Goal: Find specific page/section: Find specific page/section

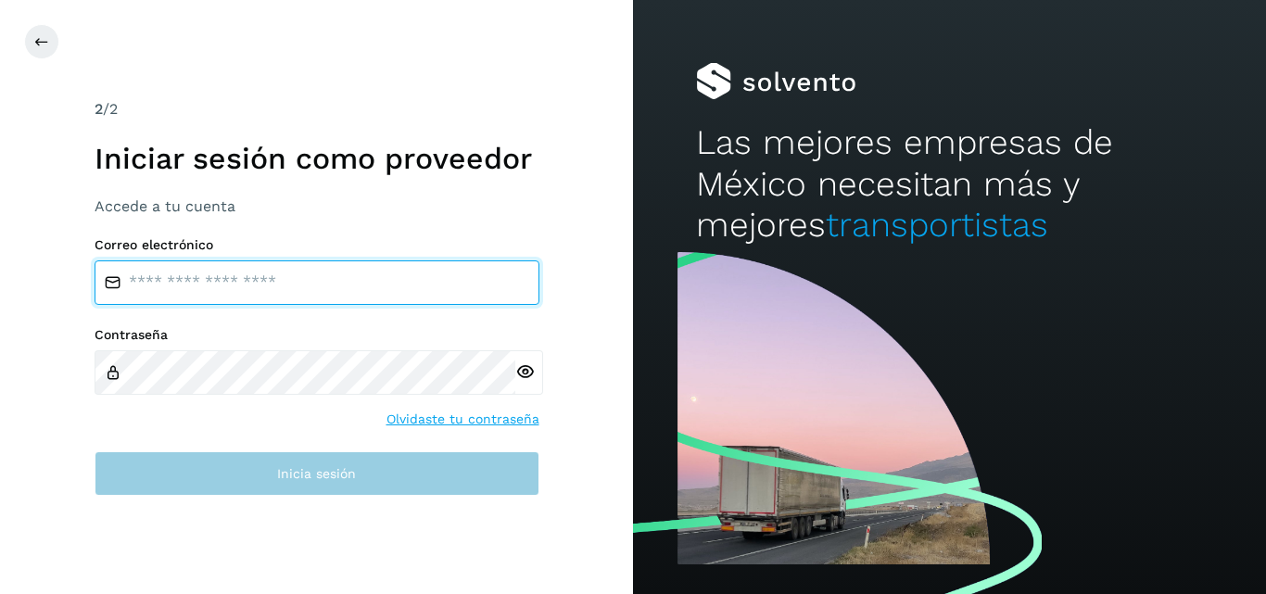
type input "**********"
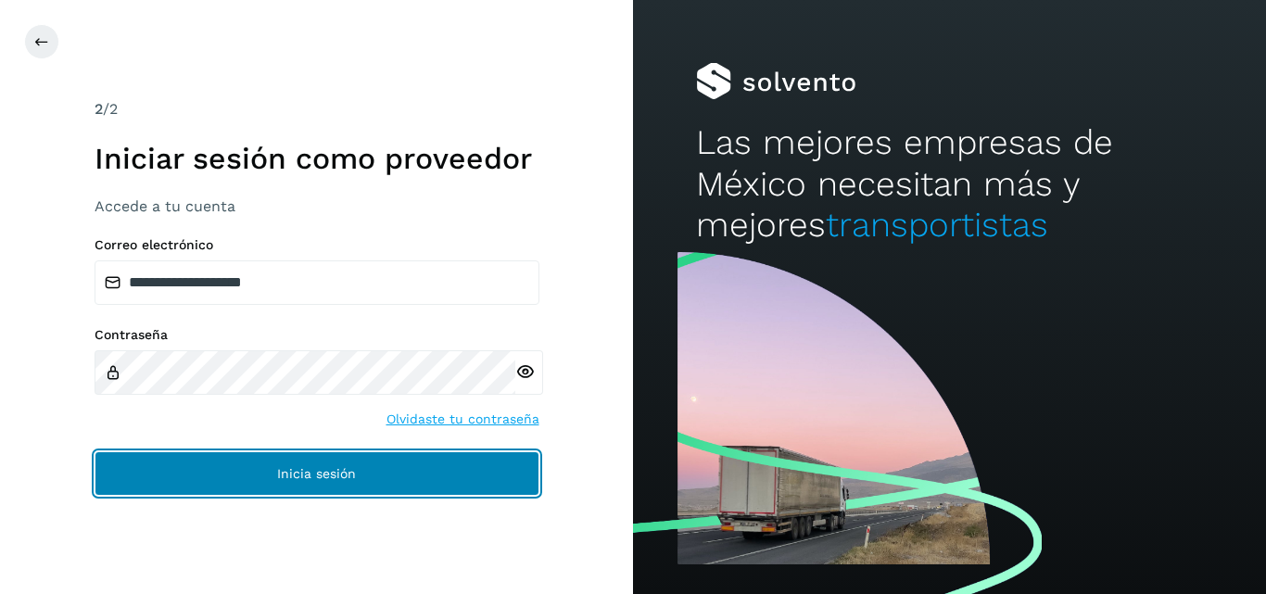
click at [352, 480] on button "Inicia sesión" at bounding box center [317, 473] width 445 height 44
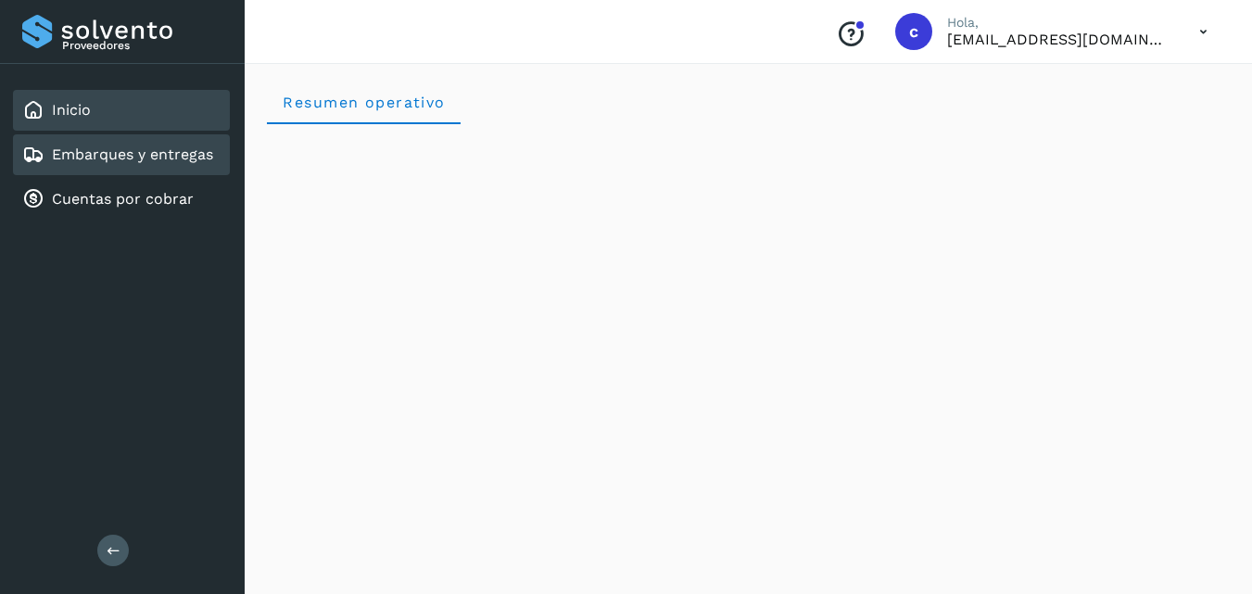
click at [111, 146] on link "Embarques y entregas" at bounding box center [132, 155] width 161 height 18
